Goal: Navigation & Orientation: Find specific page/section

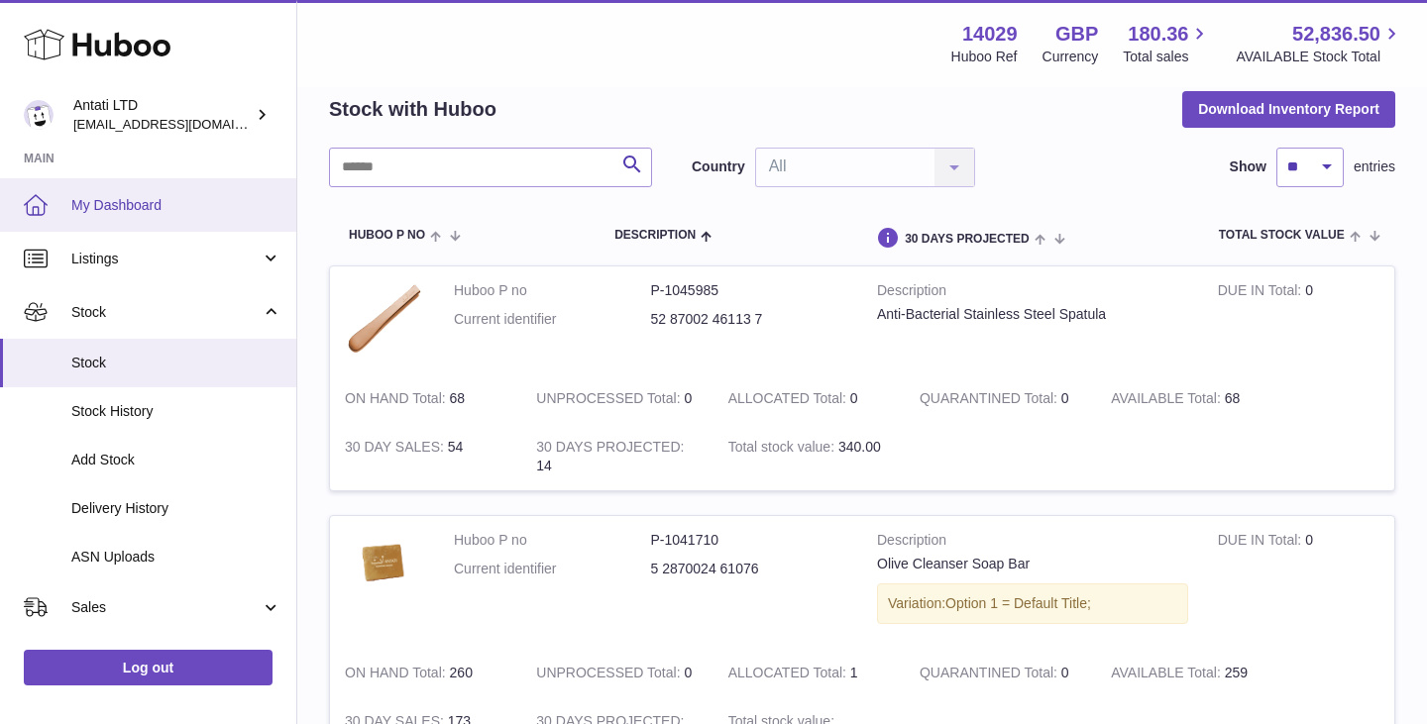
click at [140, 201] on span "My Dashboard" at bounding box center [176, 205] width 210 height 19
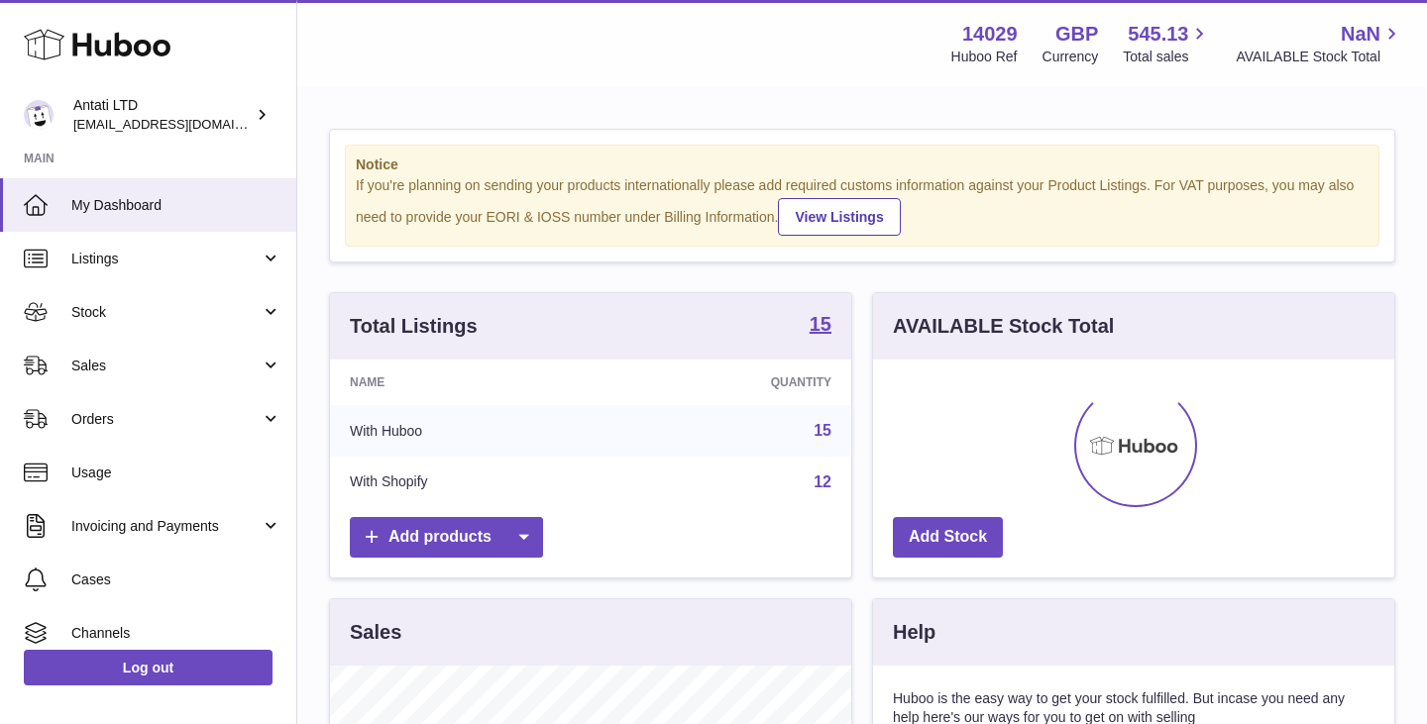
scroll to position [309, 521]
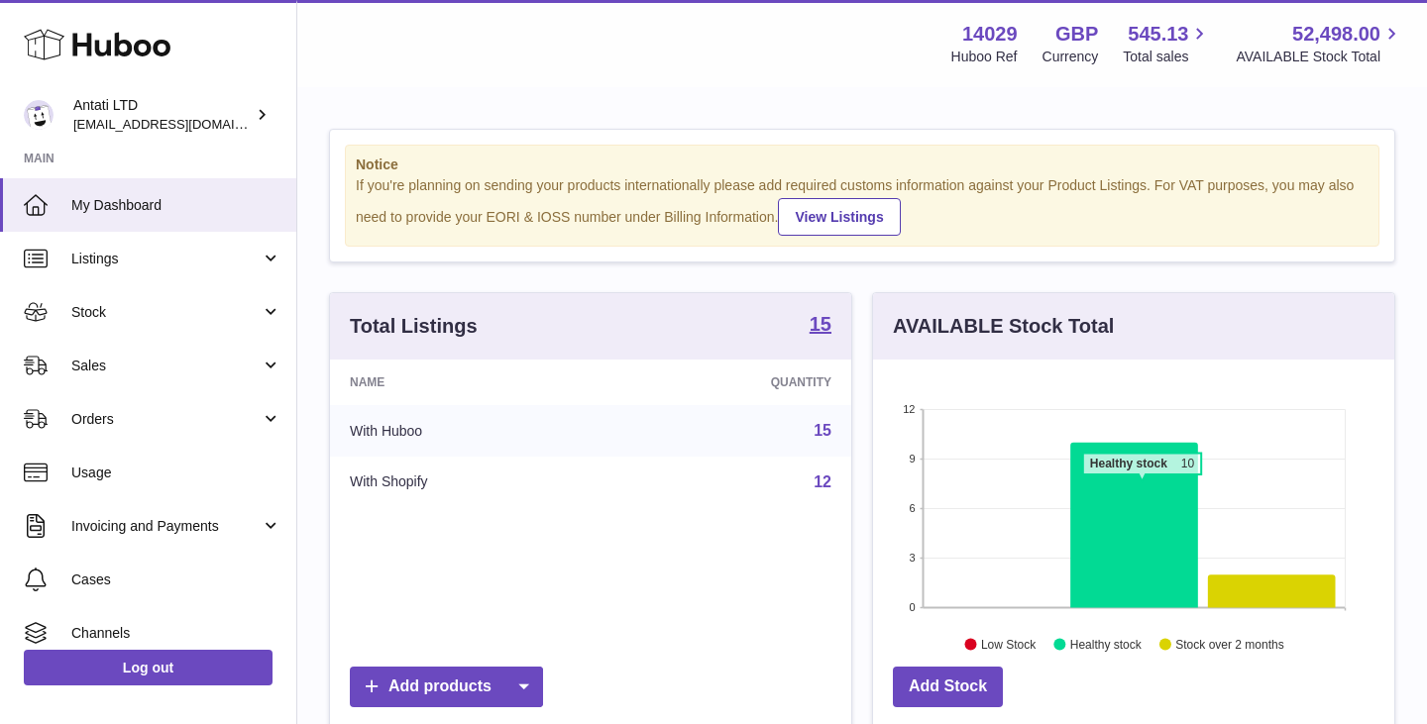
click at [1141, 484] on icon at bounding box center [1134, 525] width 128 height 165
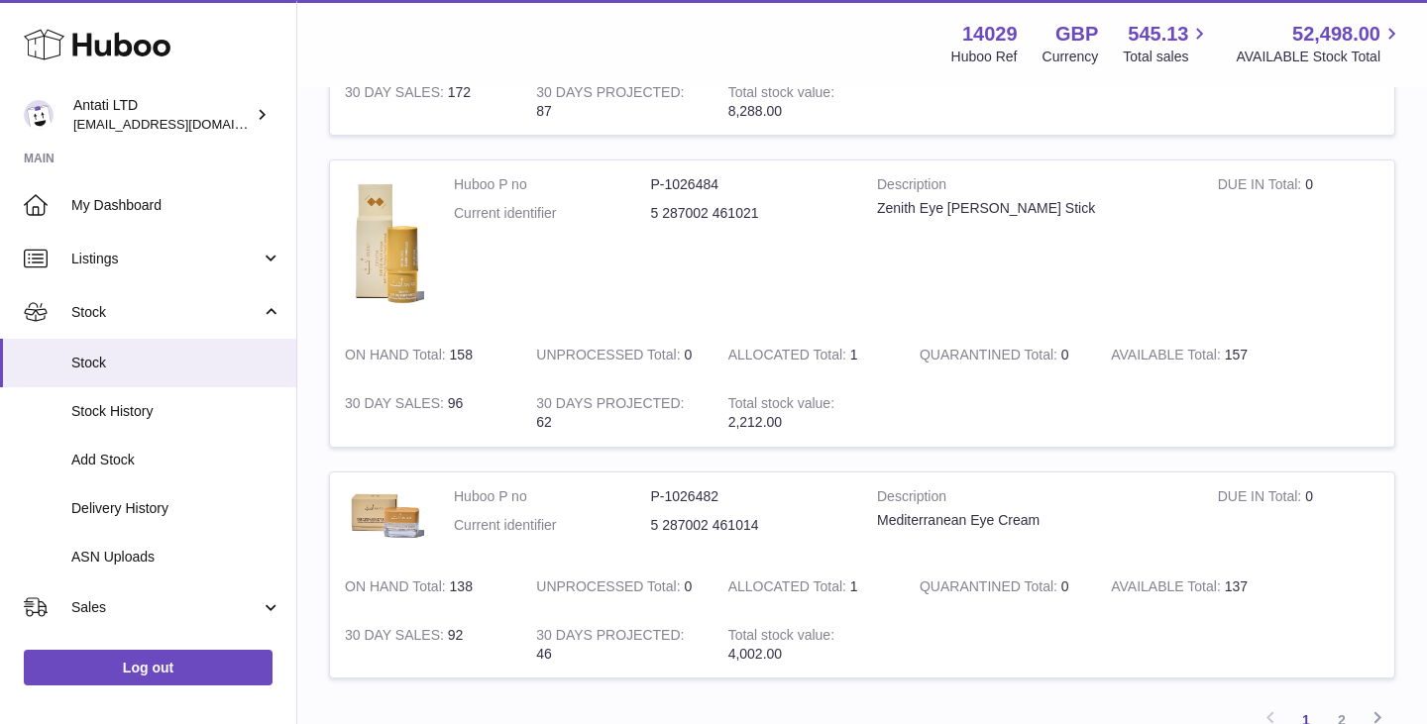
scroll to position [2763, 0]
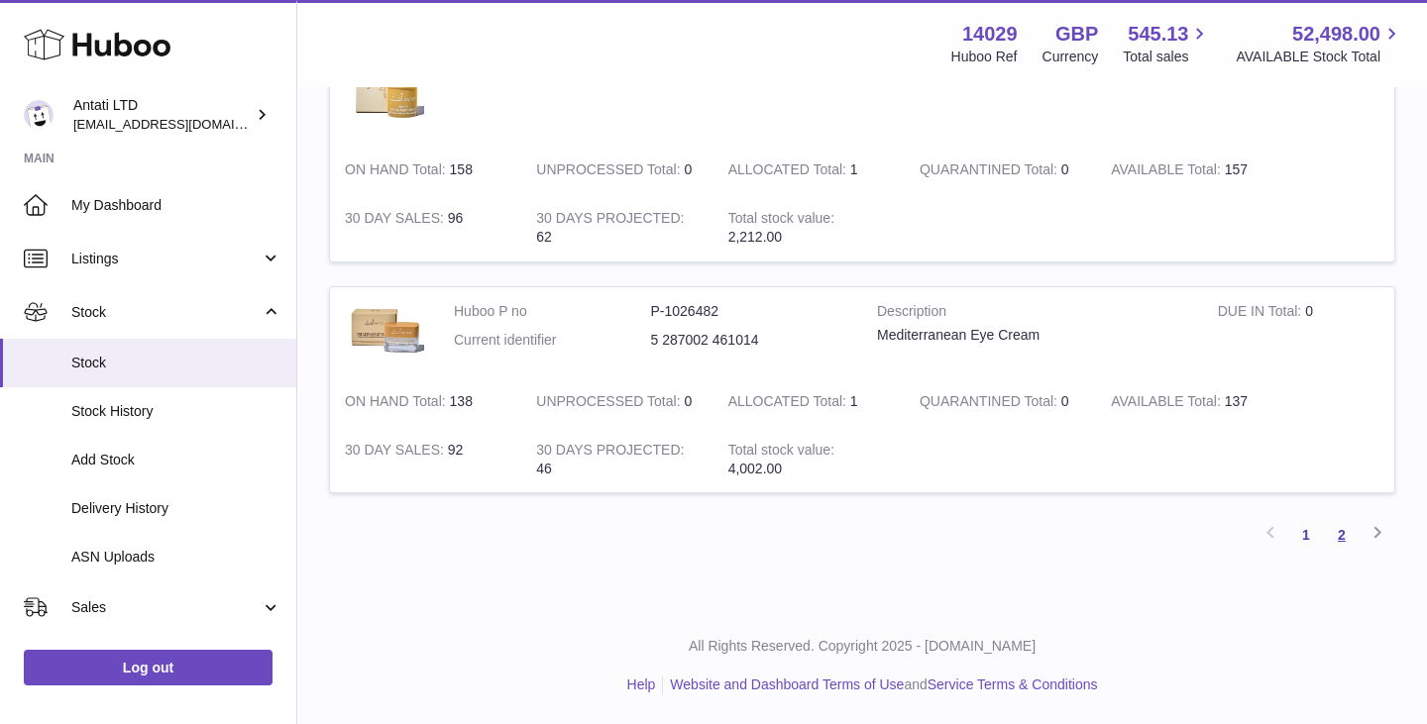
click at [1338, 528] on link "2" at bounding box center [1342, 535] width 36 height 36
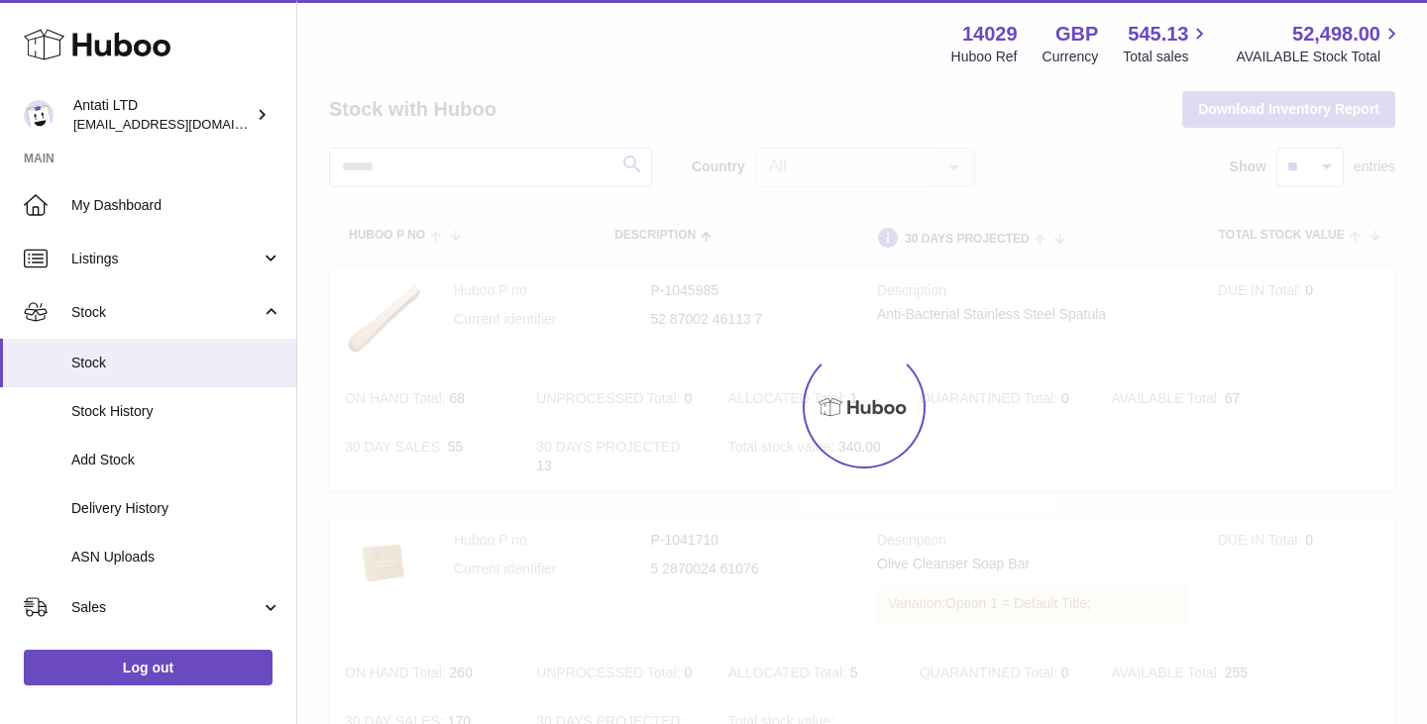
scroll to position [69, 0]
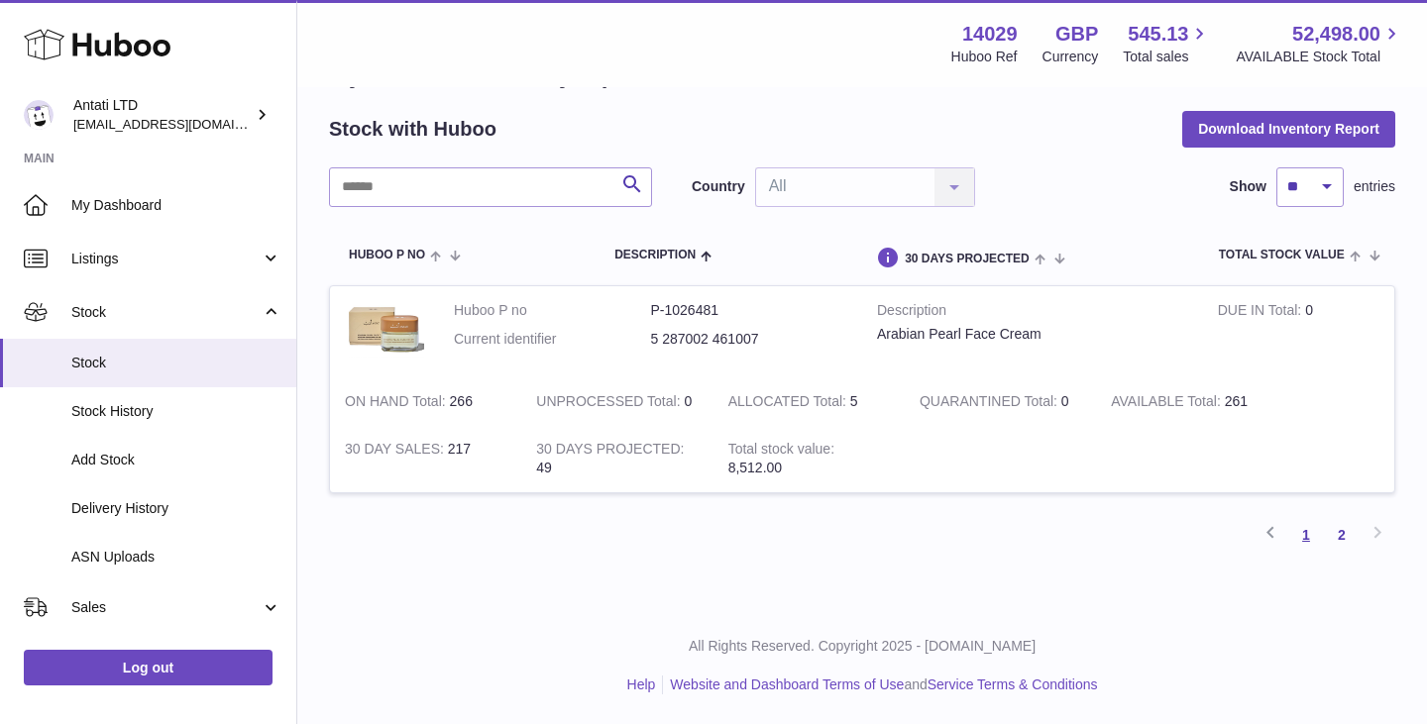
click at [1305, 538] on link "1" at bounding box center [1306, 535] width 36 height 36
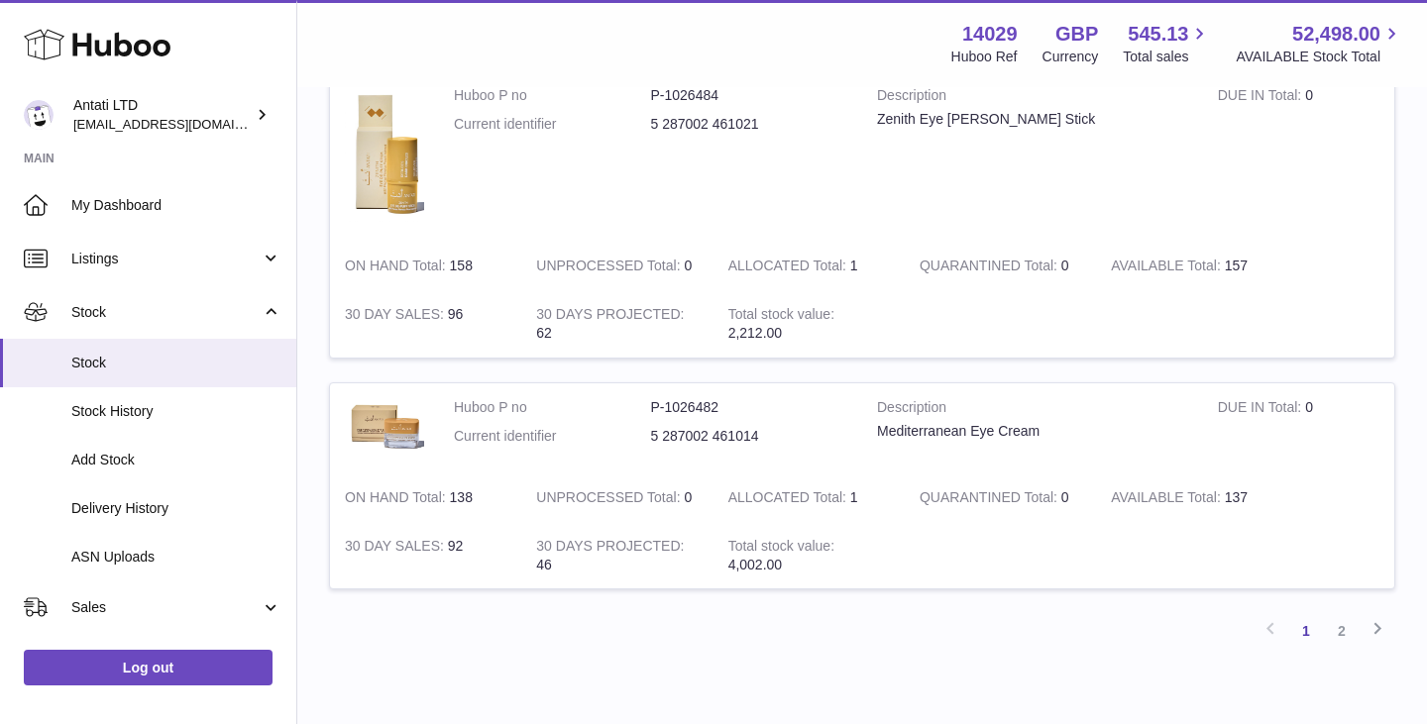
scroll to position [2688, 0]
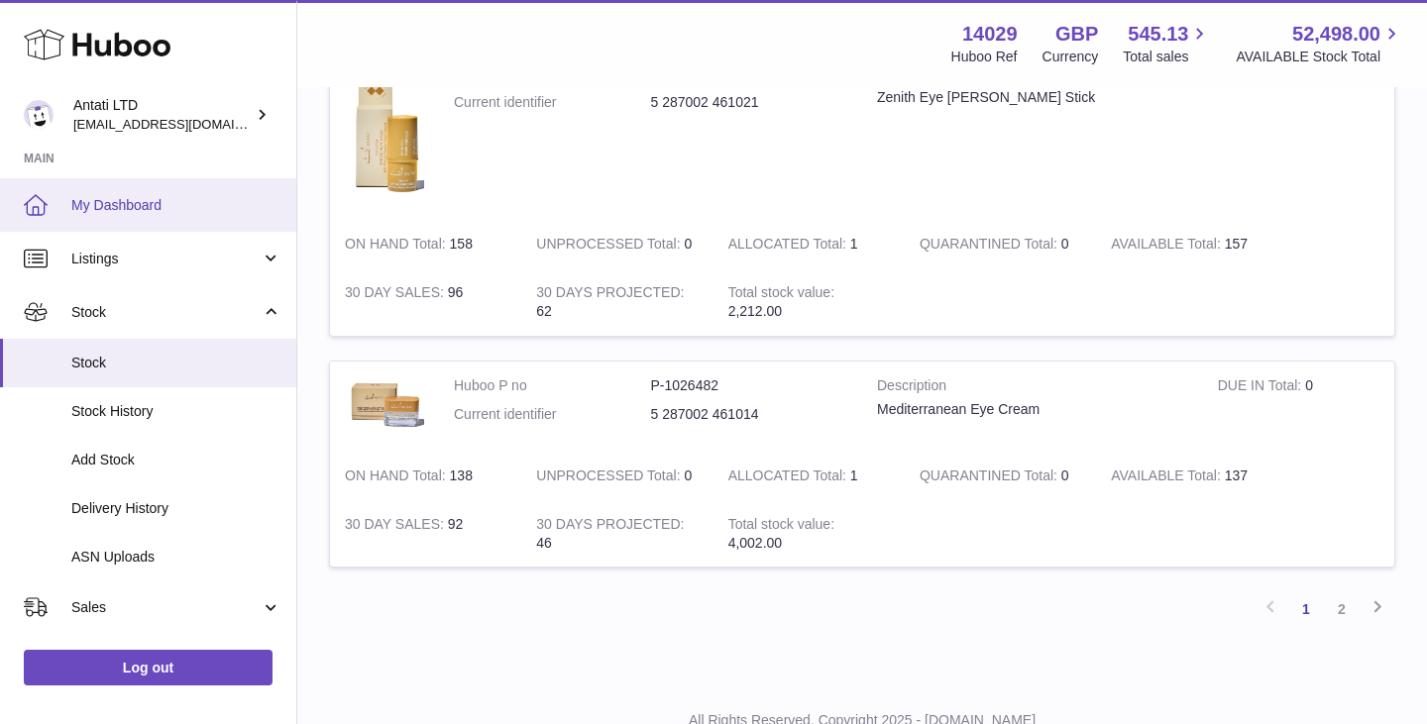
click at [151, 207] on span "My Dashboard" at bounding box center [176, 205] width 210 height 19
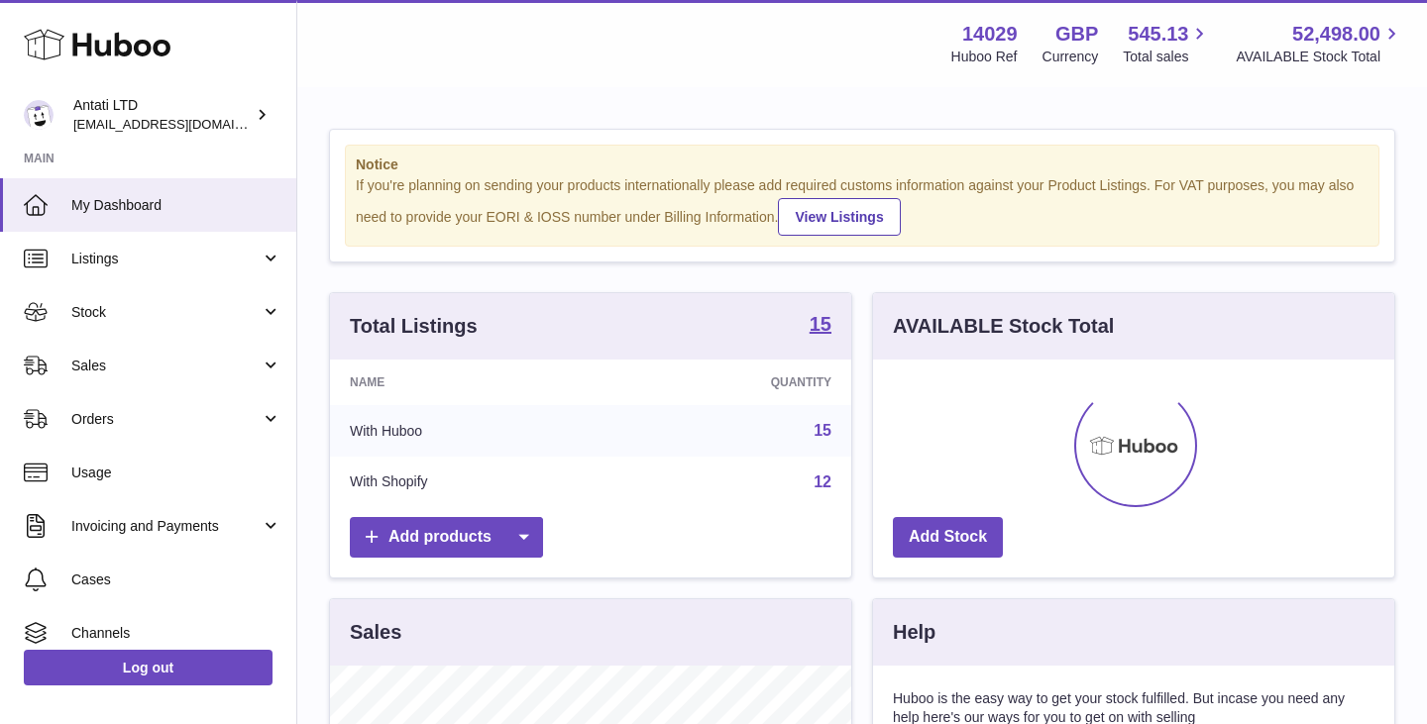
scroll to position [309, 521]
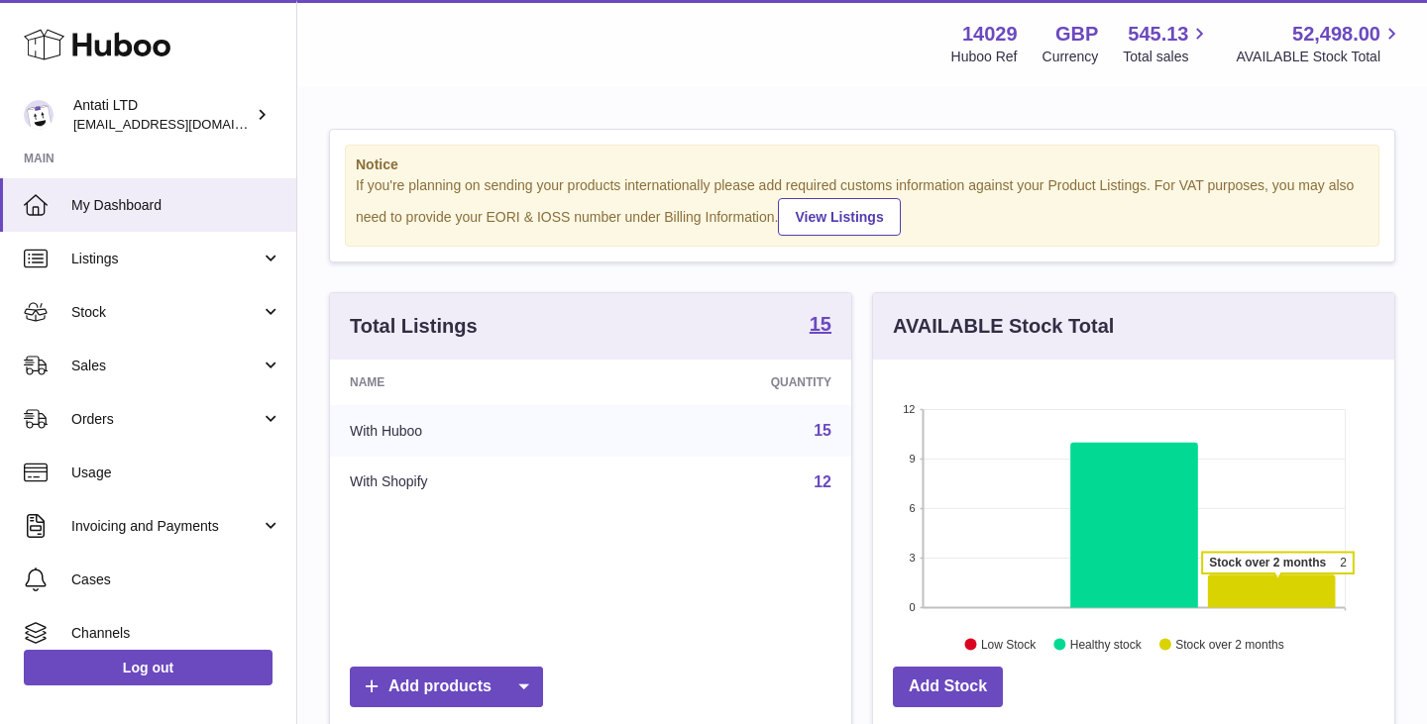
click at [1277, 585] on icon at bounding box center [1272, 591] width 128 height 33
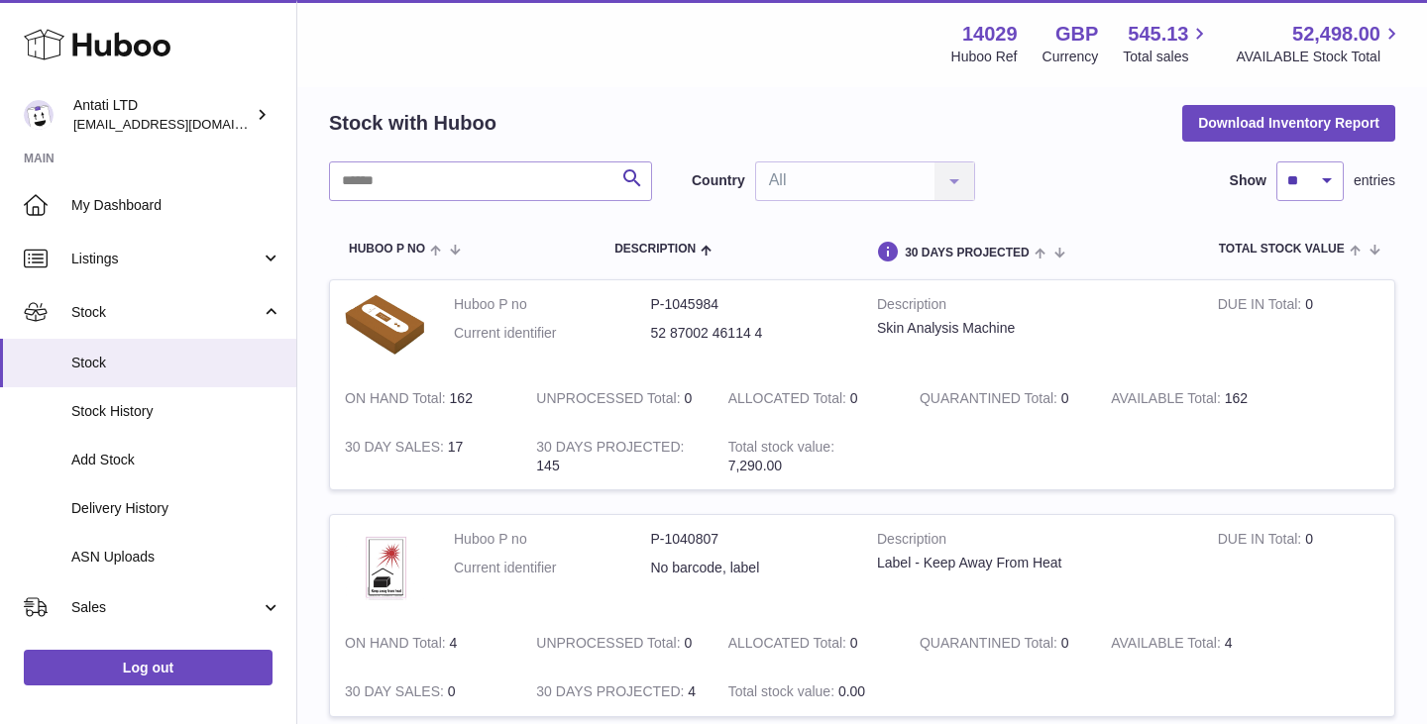
scroll to position [88, 0]
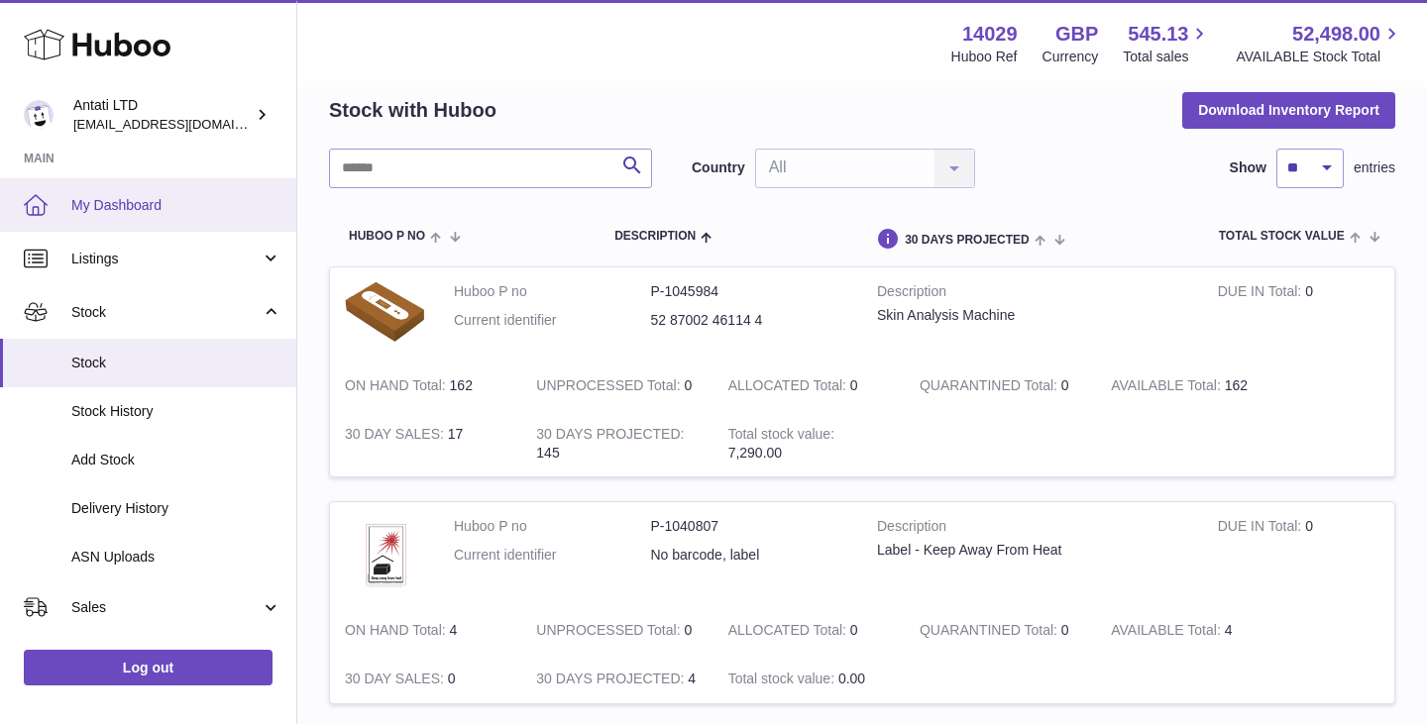
click at [138, 208] on span "My Dashboard" at bounding box center [176, 205] width 210 height 19
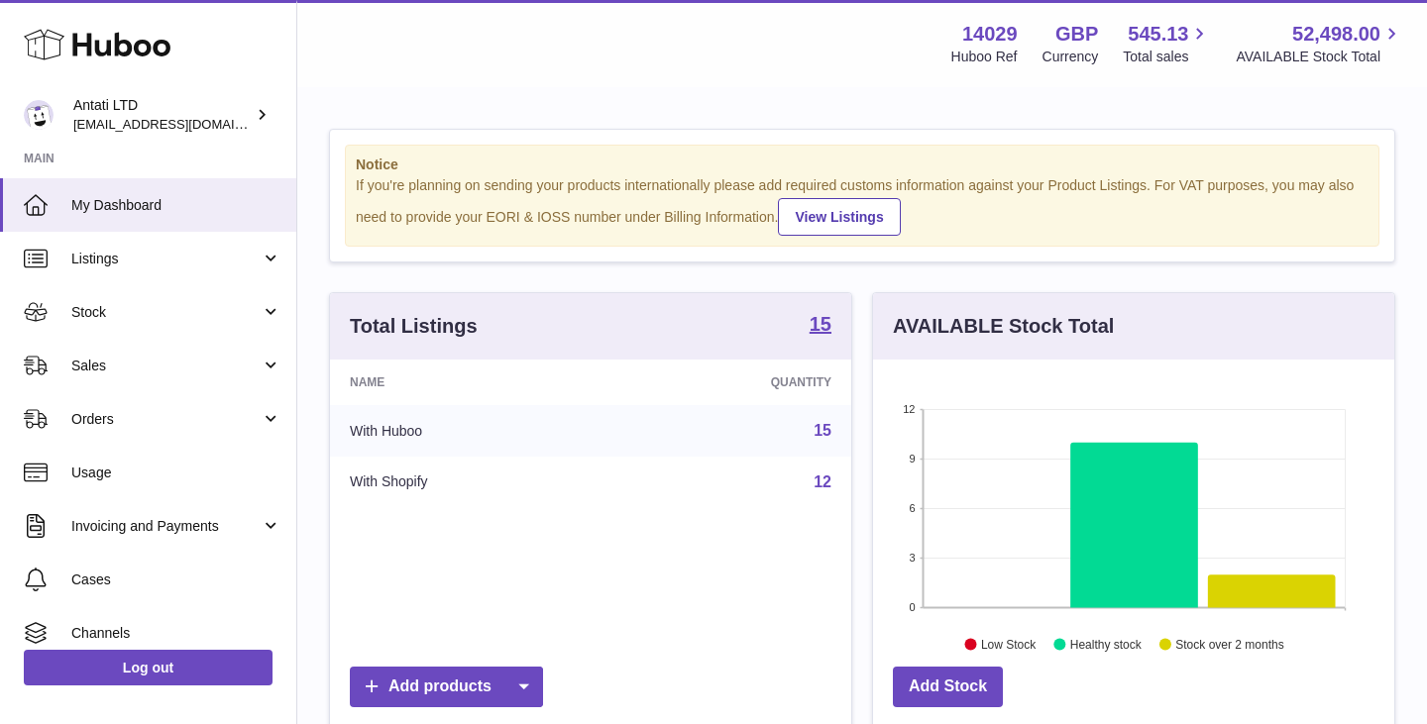
click at [819, 430] on link "15" at bounding box center [822, 430] width 18 height 17
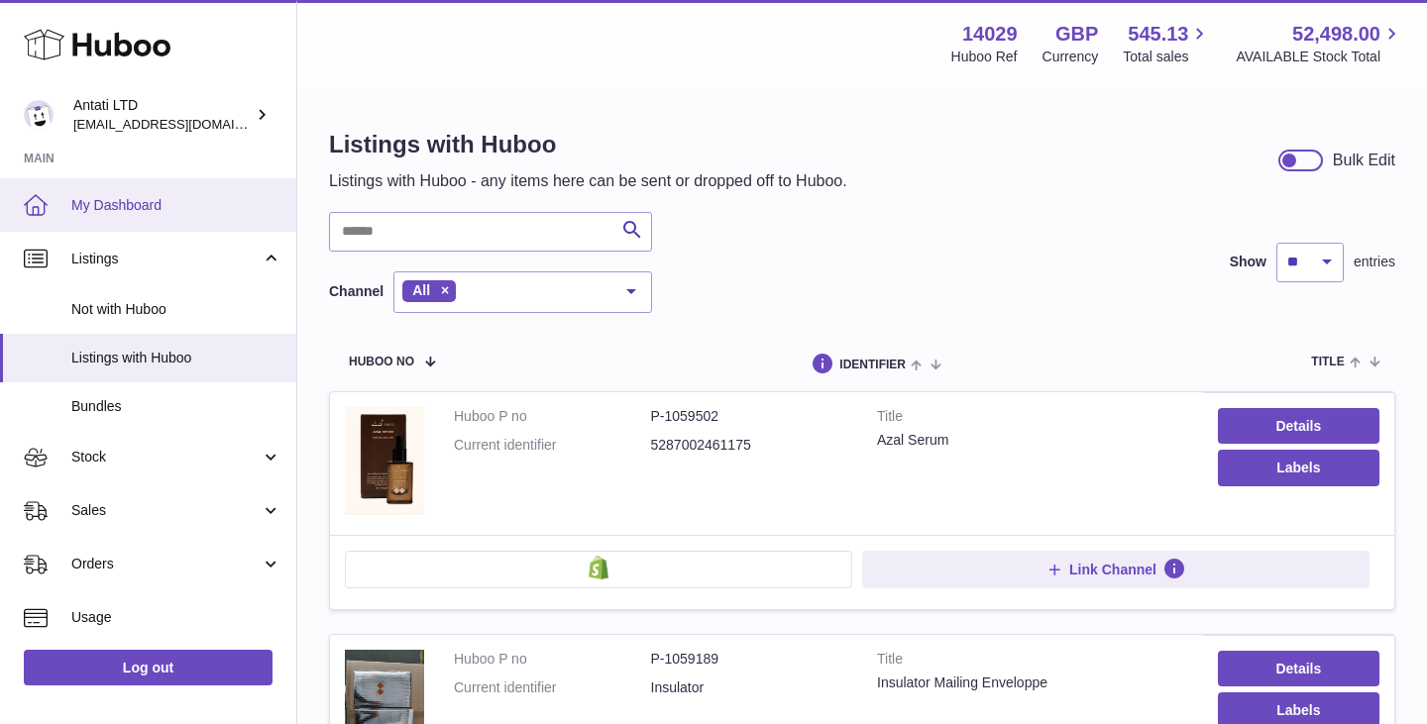
click at [111, 206] on span "My Dashboard" at bounding box center [176, 205] width 210 height 19
